Goal: Task Accomplishment & Management: Use online tool/utility

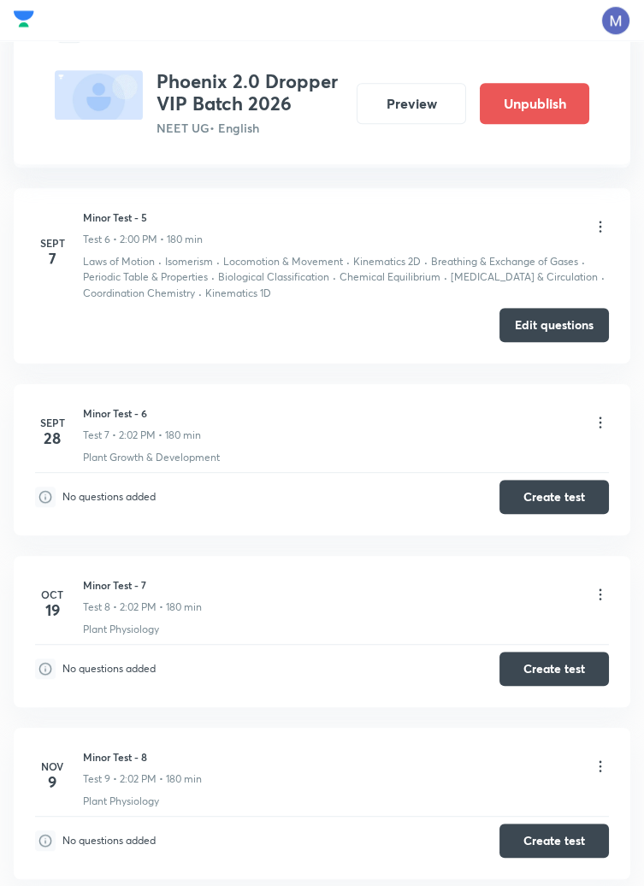
scroll to position [1838, 0]
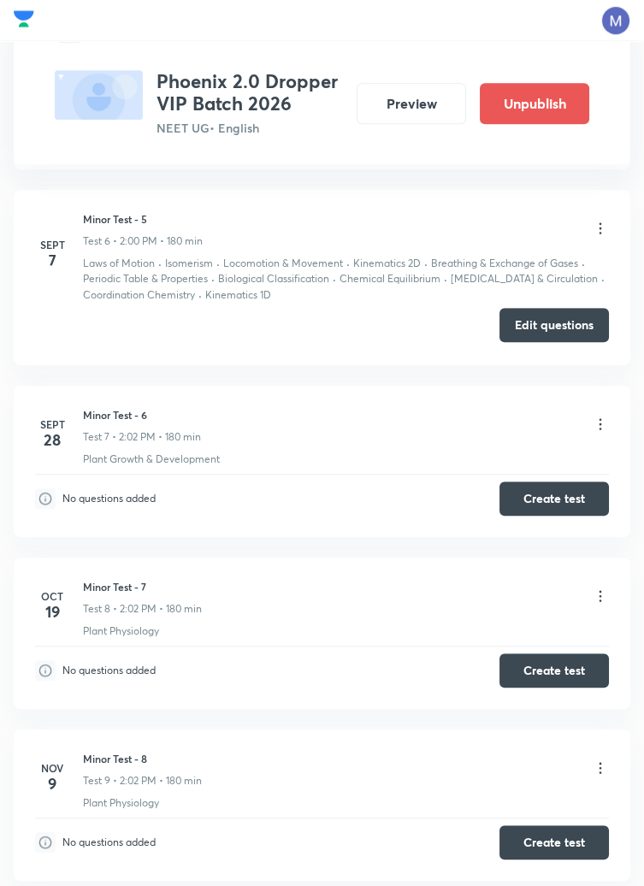
click at [550, 321] on button "Edit questions" at bounding box center [553, 325] width 109 height 34
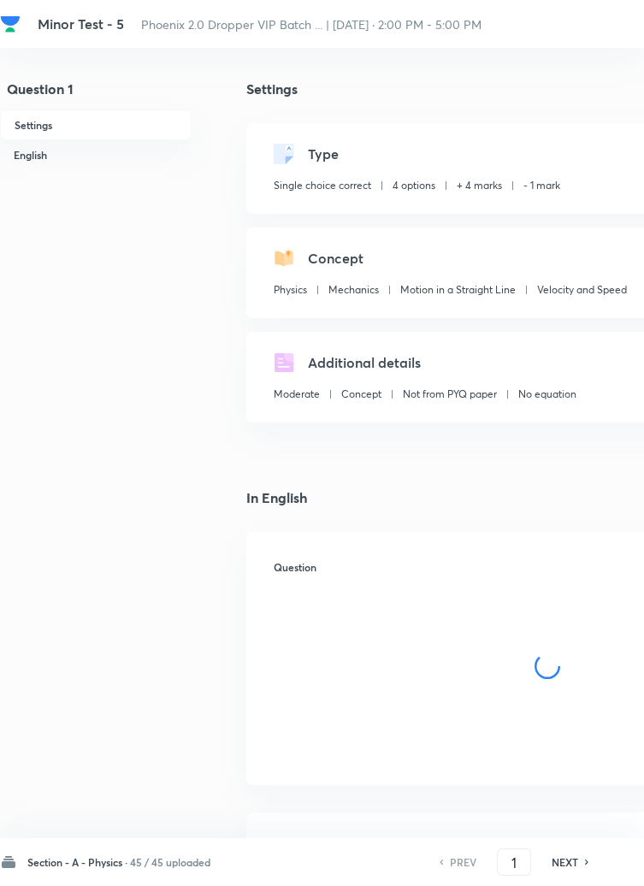
checkbox input "true"
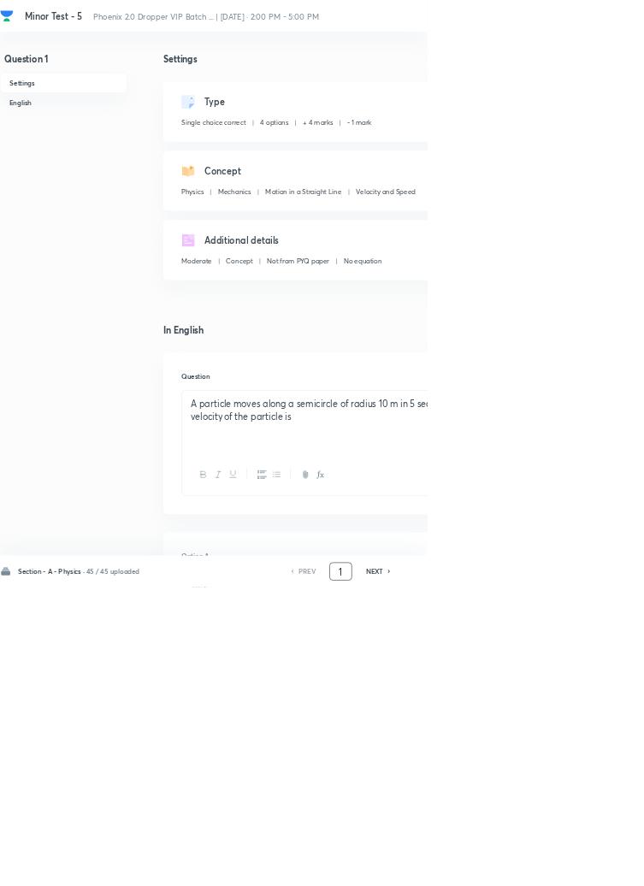
click at [520, 877] on input "1" at bounding box center [514, 862] width 32 height 30
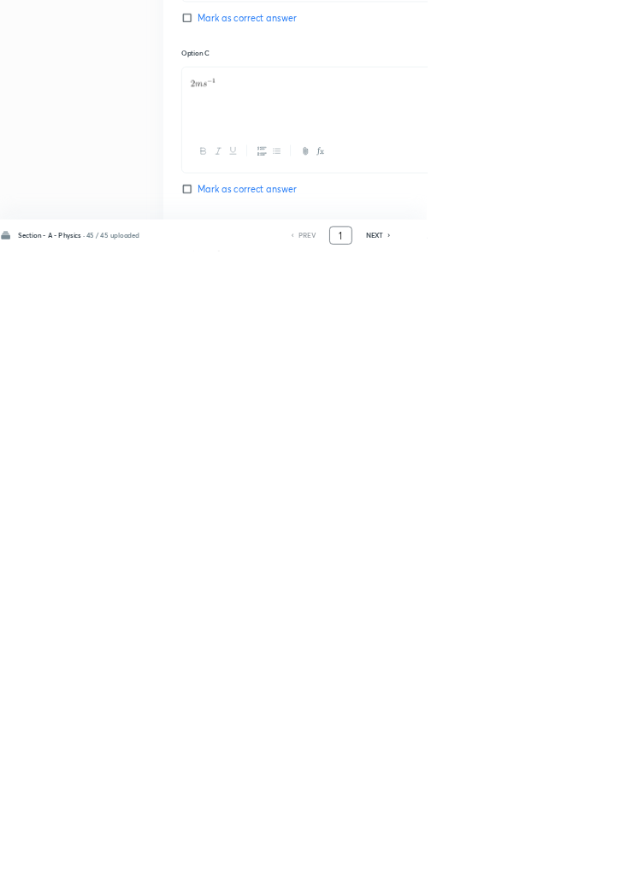
scroll to position [812, 0]
type input "46"
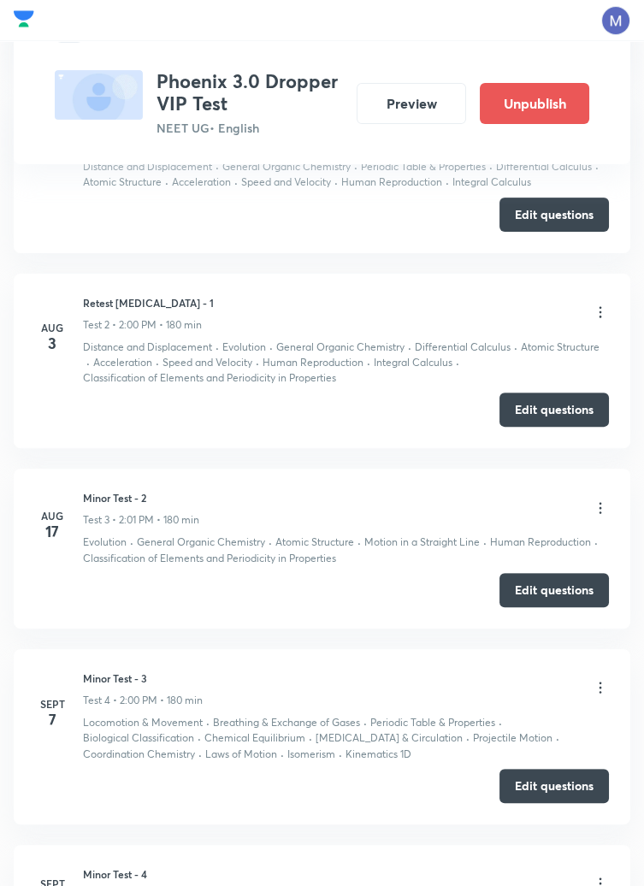
scroll to position [990, 0]
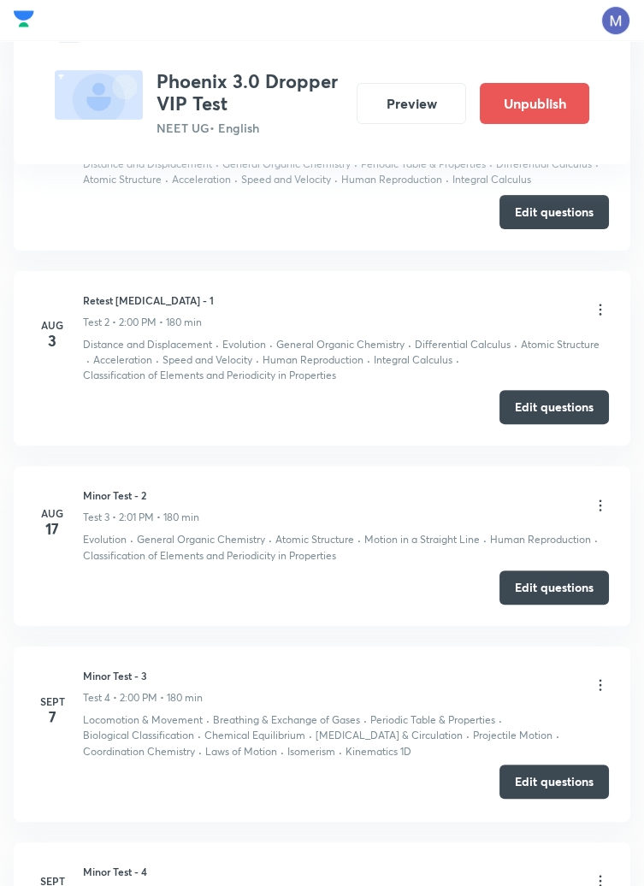
click at [541, 788] on button "Edit questions" at bounding box center [553, 781] width 109 height 34
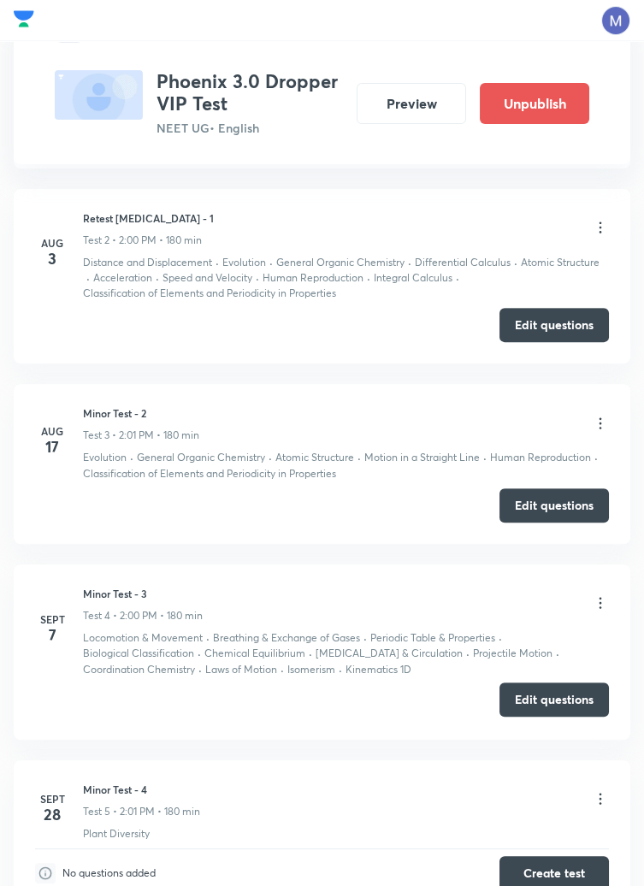
scroll to position [1072, 0]
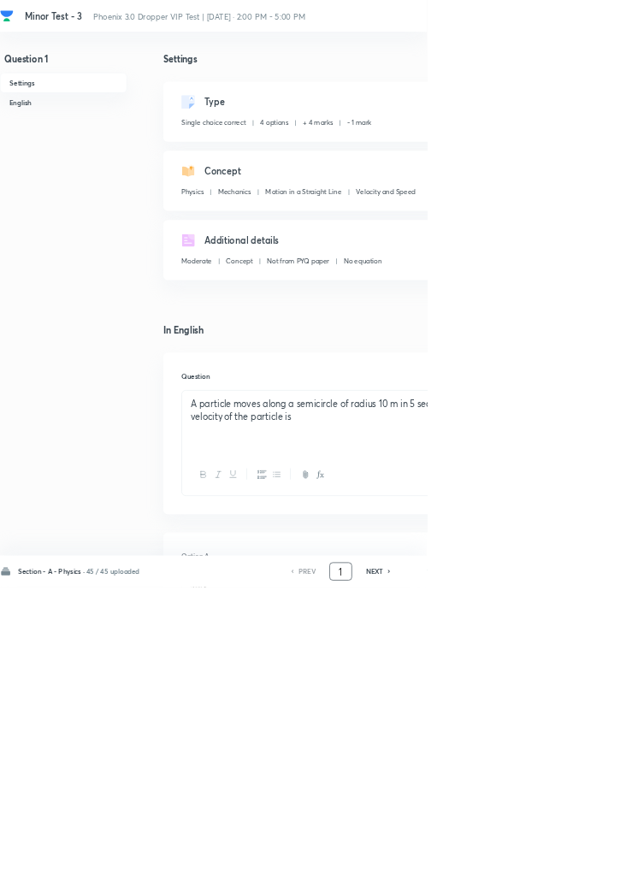
click at [520, 877] on input "1" at bounding box center [514, 862] width 32 height 30
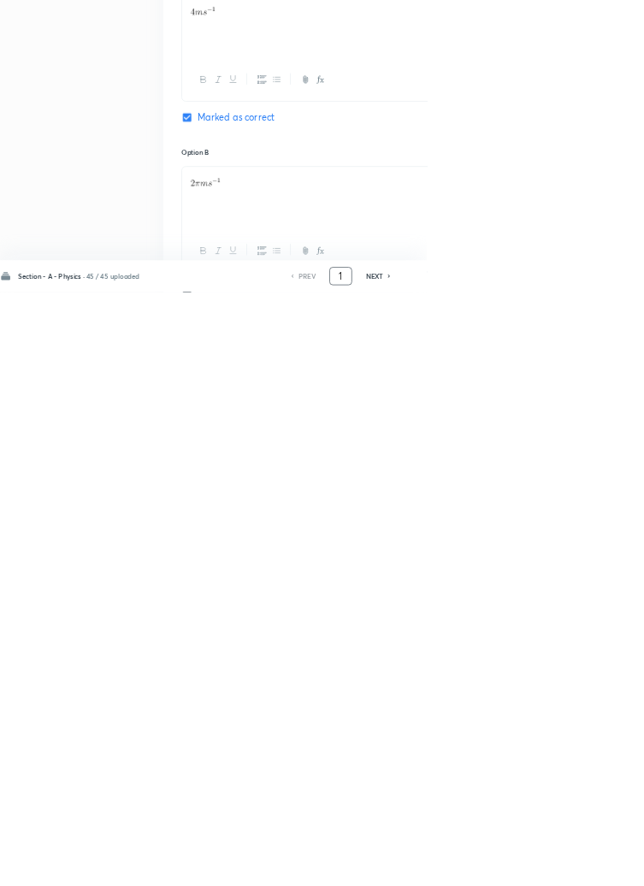
scroll to position [812, 0]
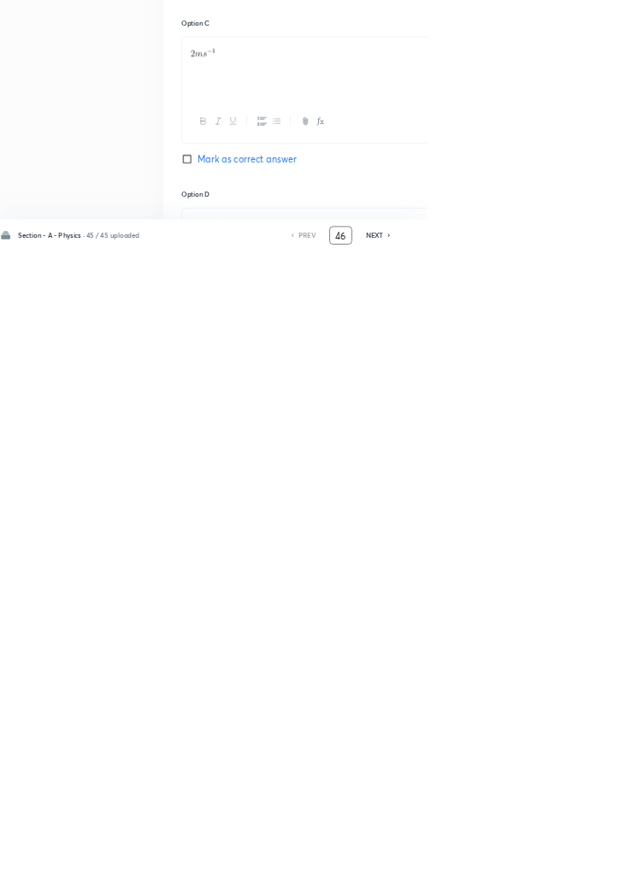
type input "46"
checkbox input "true"
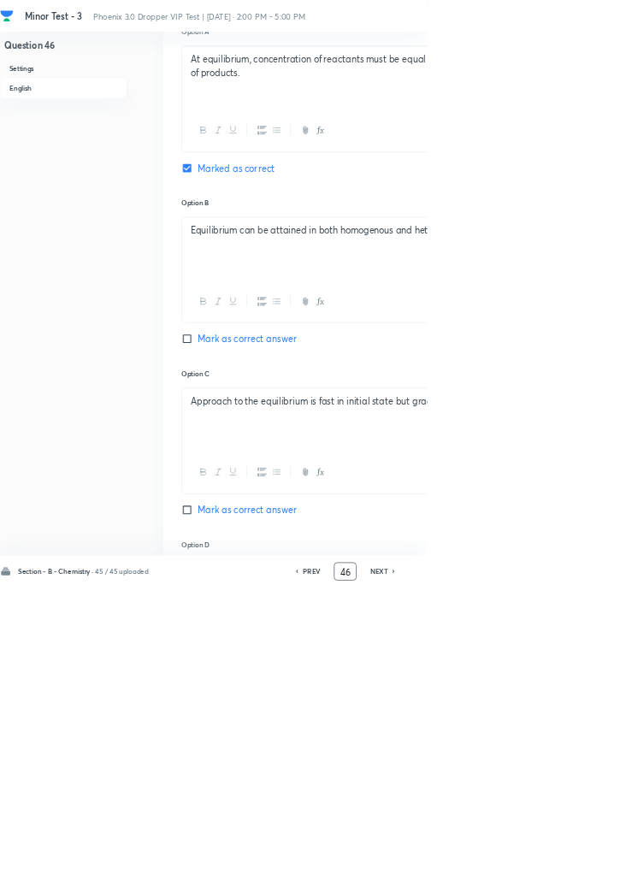
click at [526, 877] on input "46" at bounding box center [520, 862] width 32 height 30
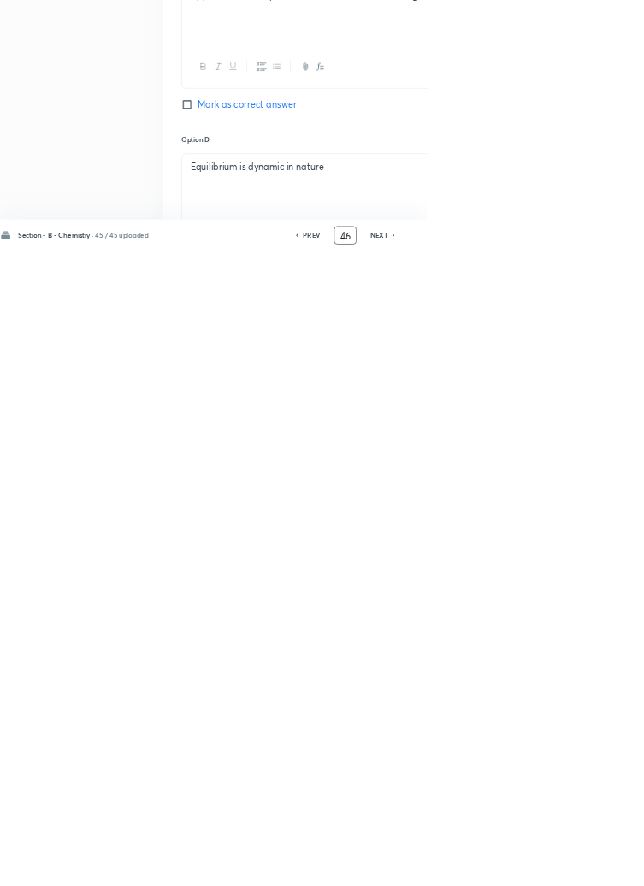
scroll to position [963, 0]
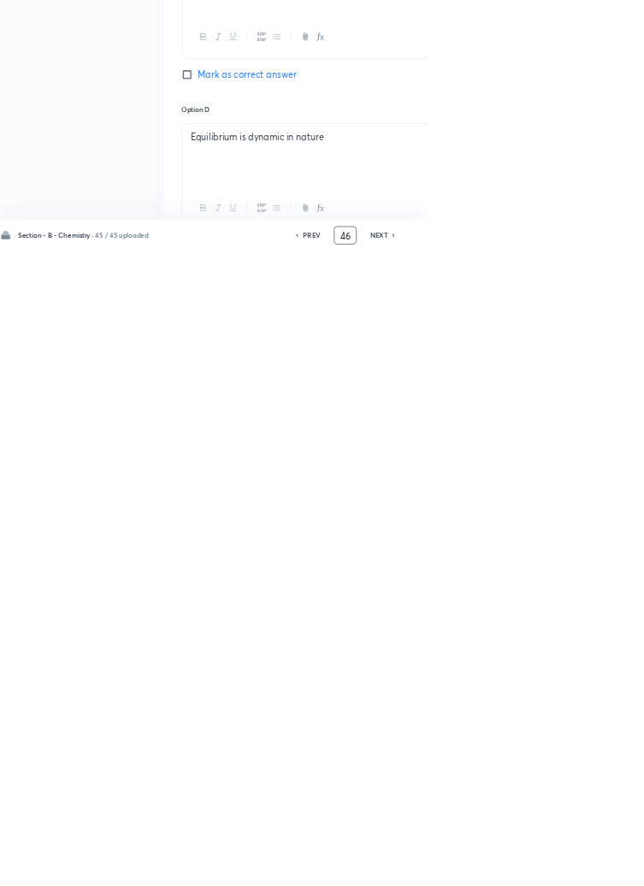
type input "4"
type input "91"
checkbox input "false"
checkbox input "true"
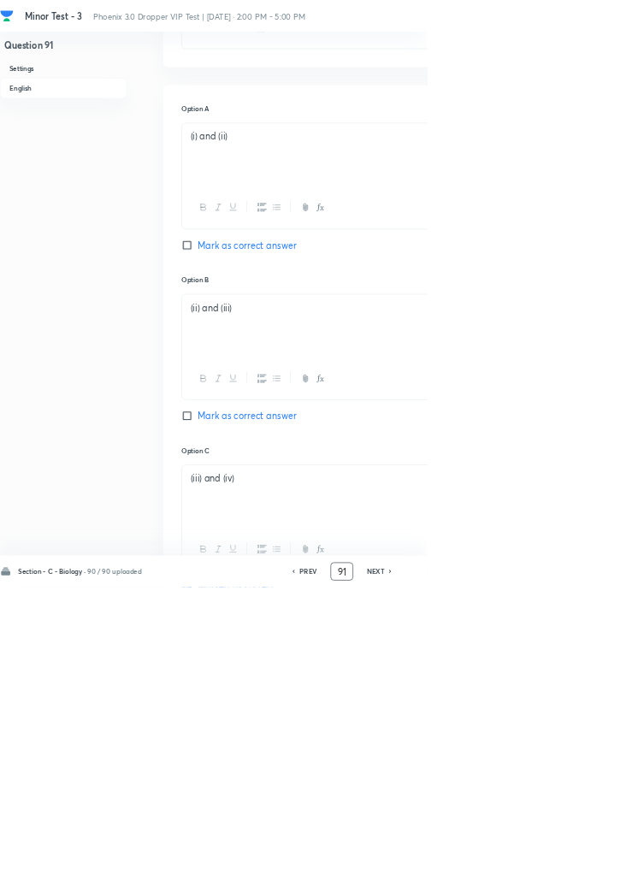
scroll to position [0, 0]
